Goal: Entertainment & Leisure: Consume media (video, audio)

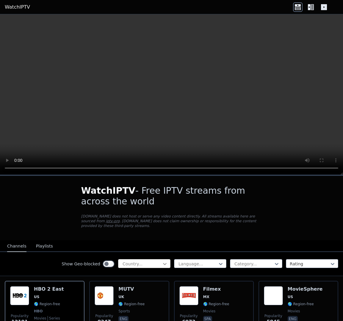
click at [166, 264] on icon at bounding box center [165, 264] width 6 height 6
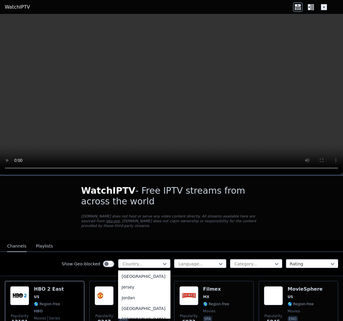
scroll to position [1026, 0]
click at [149, 275] on div "[GEOGRAPHIC_DATA]" at bounding box center [144, 269] width 52 height 11
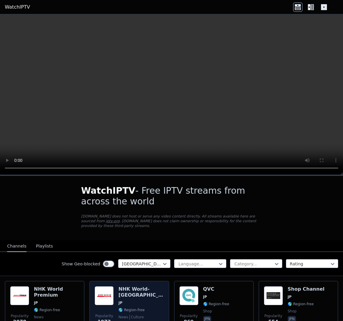
scroll to position [38, 0]
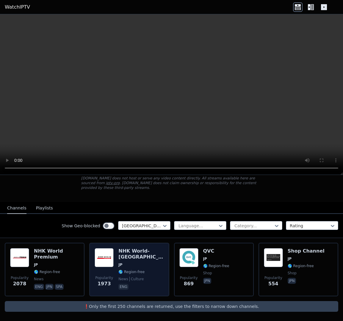
click at [123, 253] on h6 "NHK World-[GEOGRAPHIC_DATA]" at bounding box center [141, 254] width 45 height 12
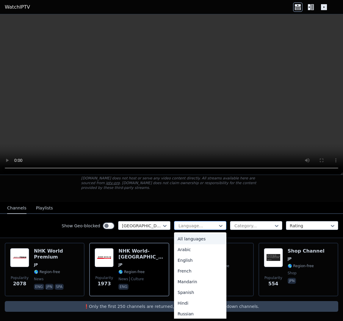
click at [217, 227] on div at bounding box center [198, 226] width 40 height 6
click at [206, 238] on div "All languages" at bounding box center [200, 239] width 52 height 11
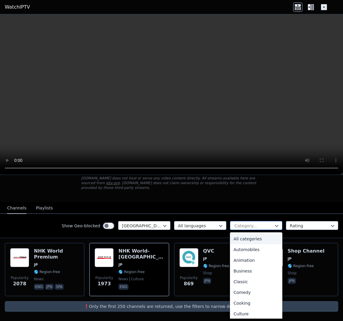
click at [246, 227] on div at bounding box center [254, 226] width 40 height 6
click at [253, 260] on div "Animation" at bounding box center [256, 260] width 52 height 11
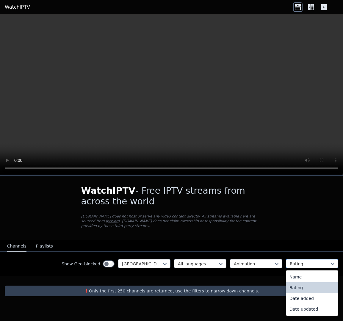
click at [309, 262] on div at bounding box center [310, 264] width 40 height 6
click at [306, 295] on div "Date added" at bounding box center [312, 298] width 52 height 11
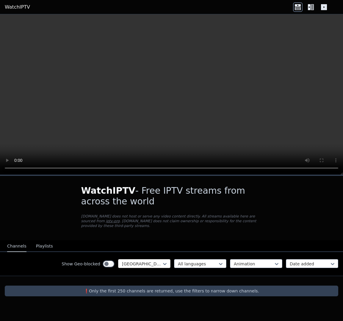
click at [135, 267] on div at bounding box center [142, 264] width 40 height 6
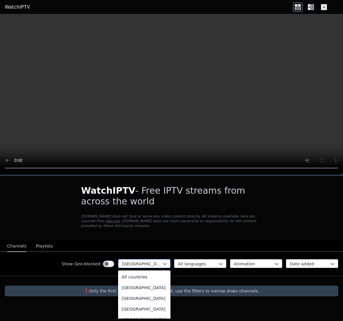
scroll to position [963, 0]
